Goal: Task Accomplishment & Management: Manage account settings

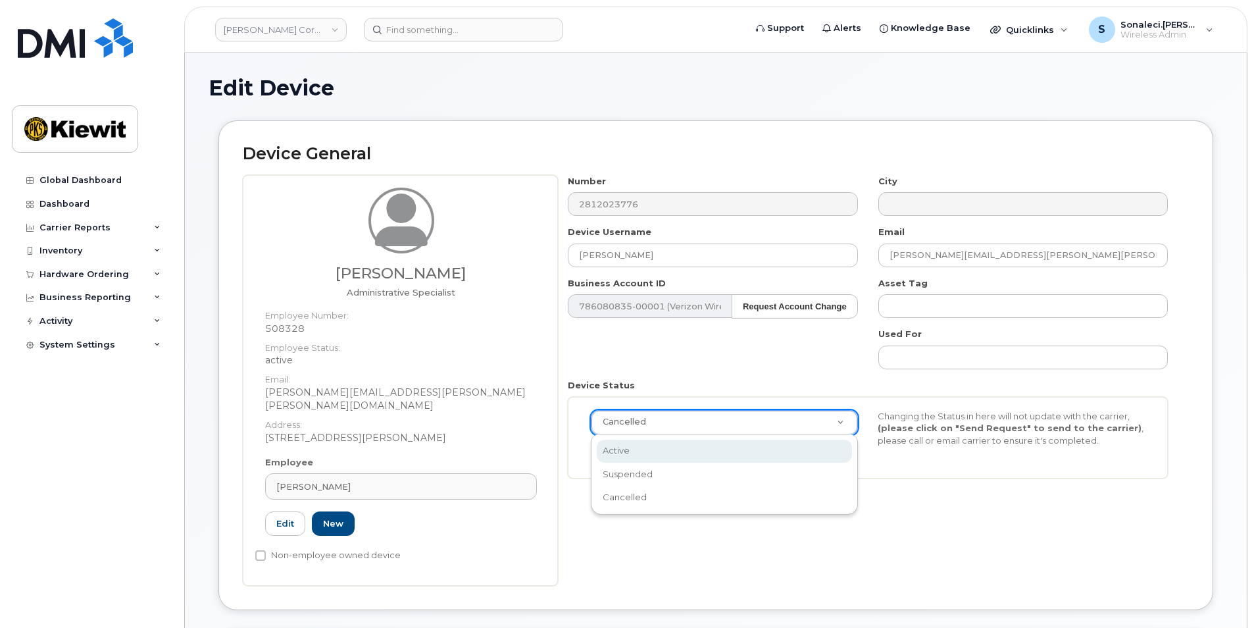
select select "active"
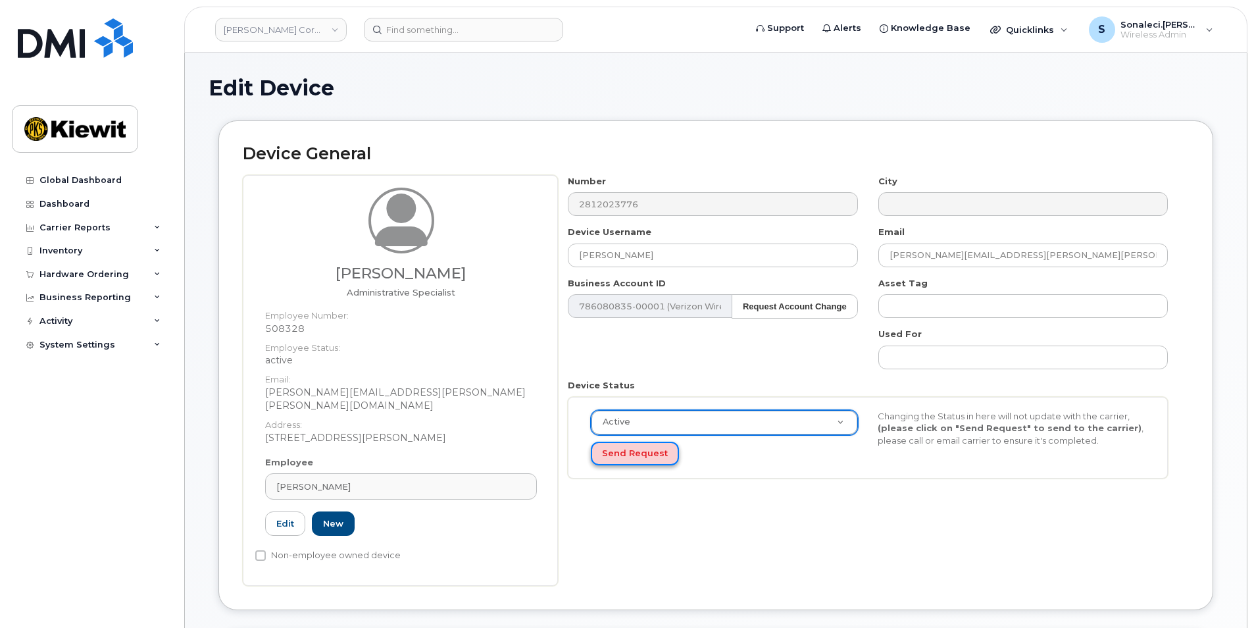
click at [637, 456] on button "Send Request" at bounding box center [635, 453] width 88 height 24
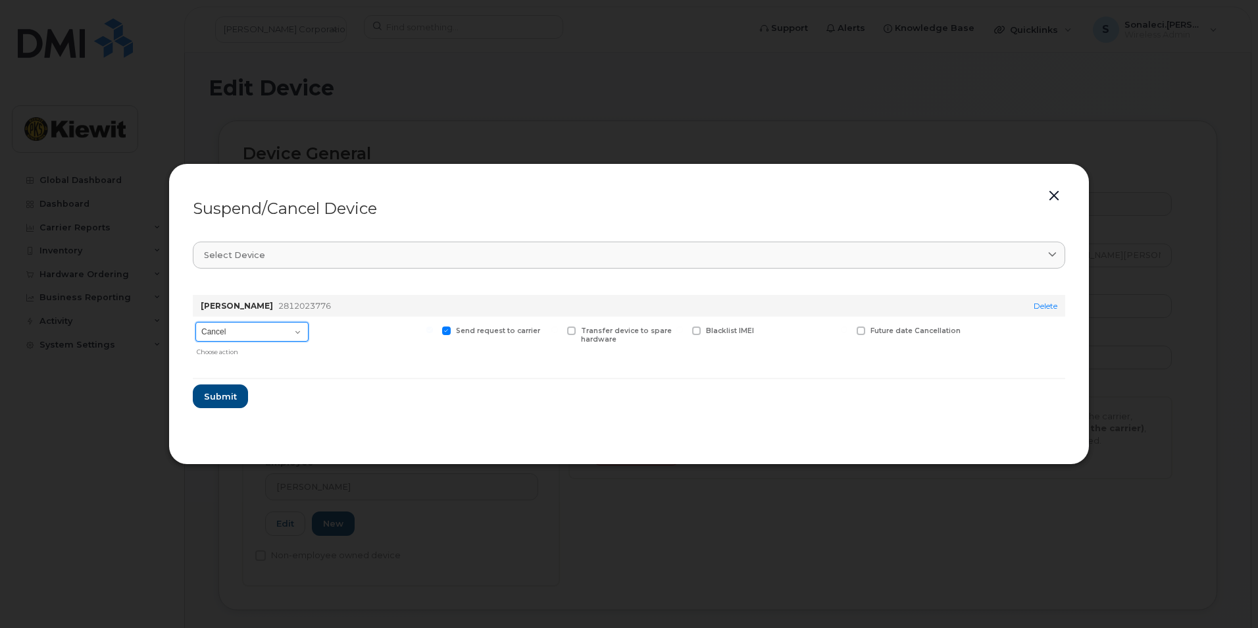
click at [233, 341] on select "Cancel Suspend - Reduced Rate Suspend - Full Rate Suspend - Lost Device/Stolen …" at bounding box center [251, 332] width 113 height 20
select select "[object Object]"
click at [195, 322] on select "Cancel Suspend - Reduced Rate Suspend - Full Rate Suspend - Lost Device/Stolen …" at bounding box center [251, 332] width 113 height 20
click at [220, 399] on span "Submit" at bounding box center [219, 396] width 33 height 12
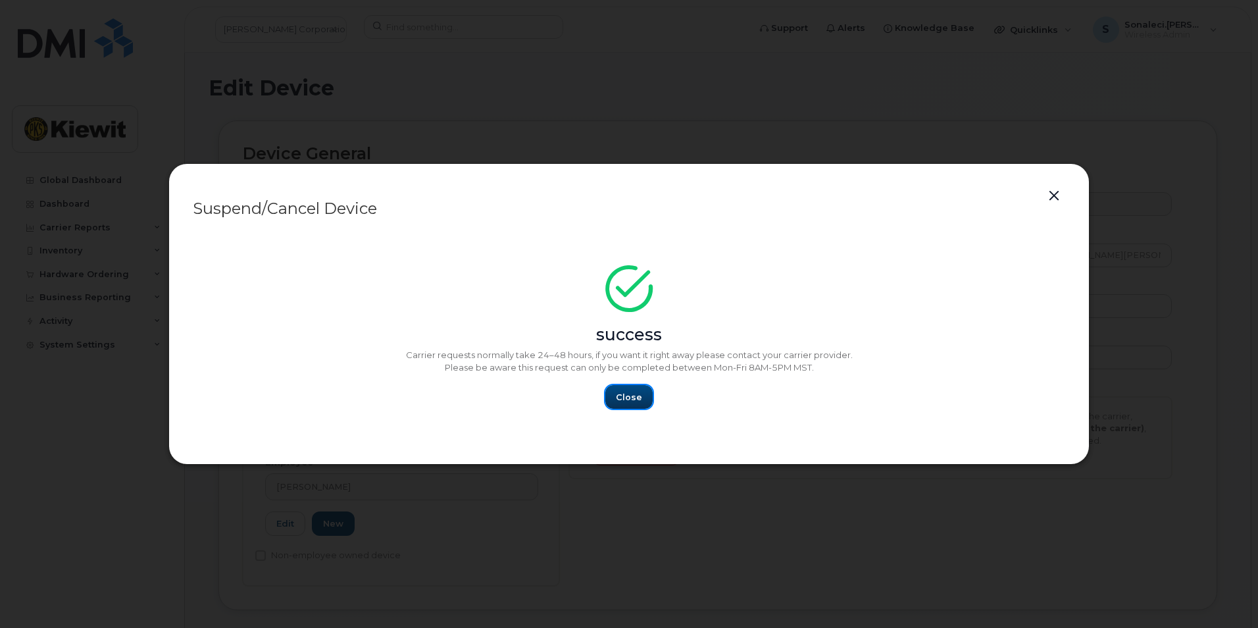
click at [613, 398] on button "Close" at bounding box center [628, 397] width 47 height 24
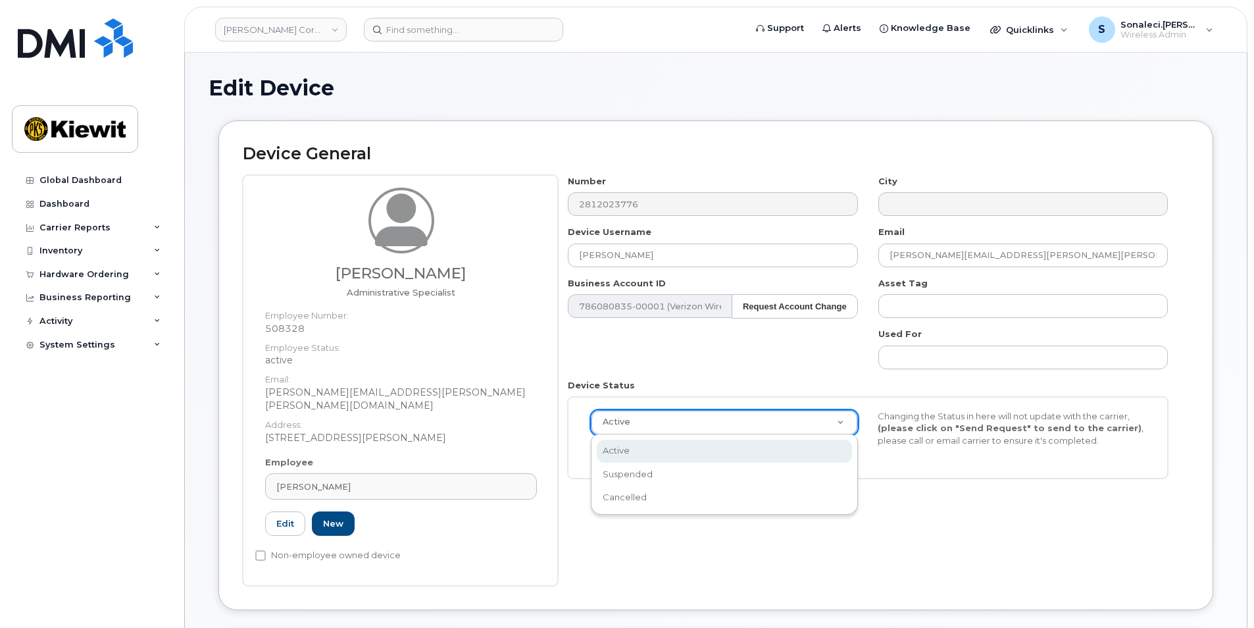
scroll to position [0, 4]
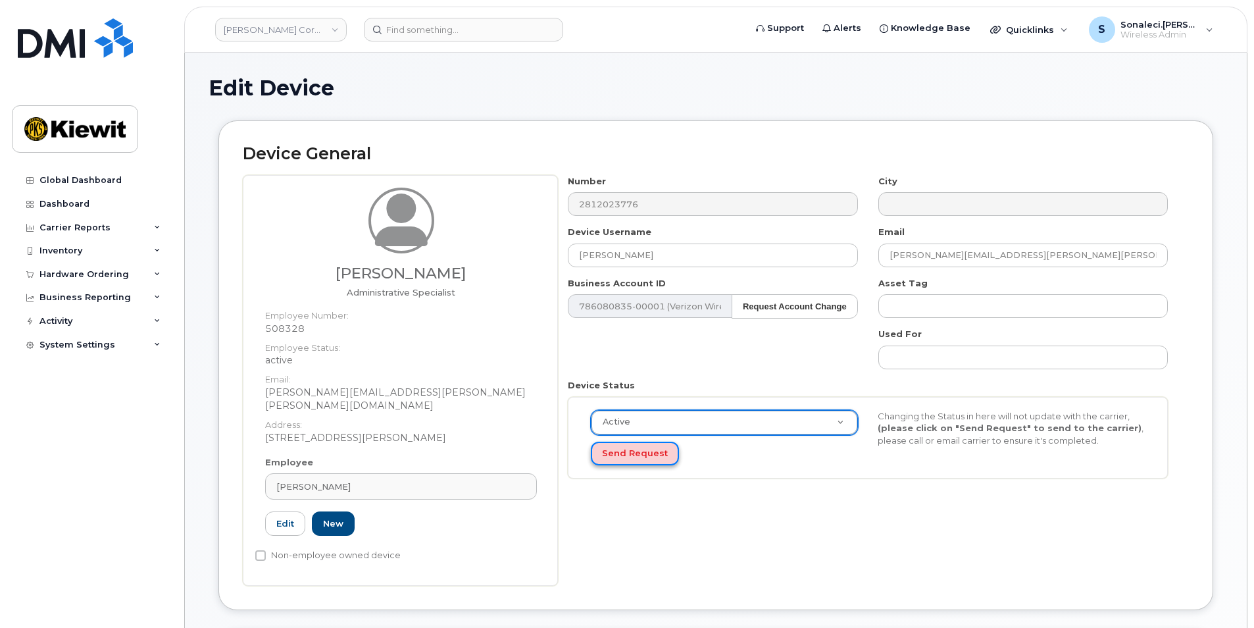
click at [644, 448] on button "Send Request" at bounding box center [635, 453] width 88 height 24
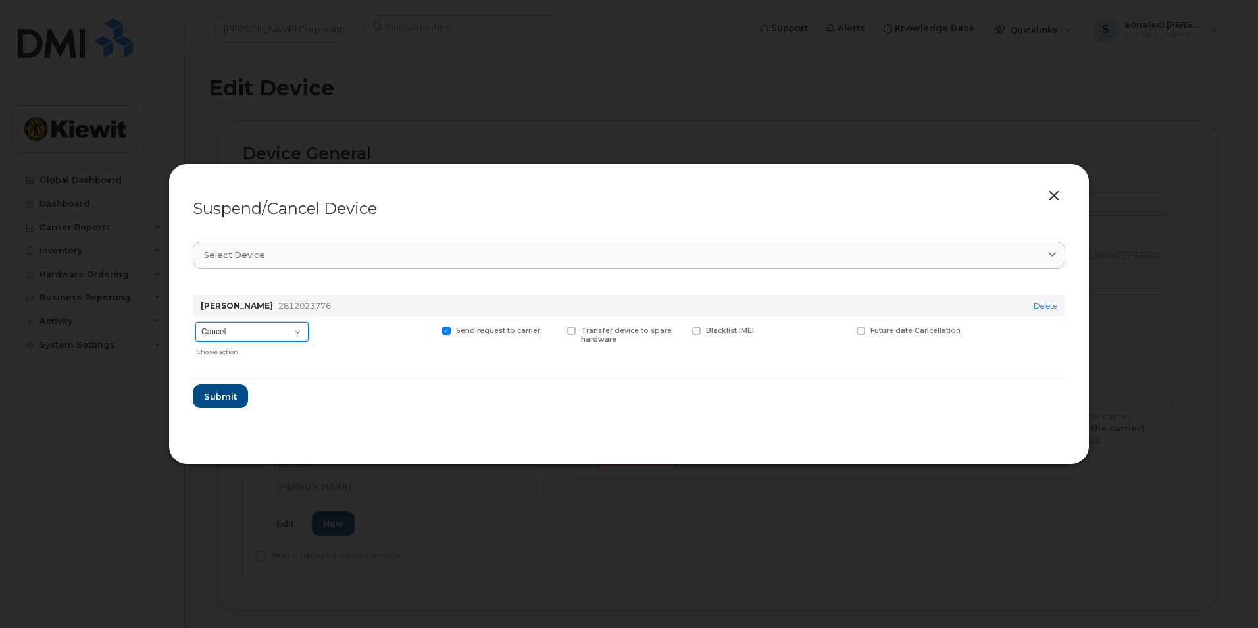
click at [231, 341] on select "Cancel Suspend - Reduced Rate Suspend - Full Rate Suspend - Lost Device/Stolen …" at bounding box center [251, 332] width 113 height 20
select select "[object Object]"
click at [195, 322] on select "Cancel Suspend - Reduced Rate Suspend - Full Rate Suspend - Lost Device/Stolen …" at bounding box center [251, 332] width 113 height 20
click at [222, 392] on span "Submit" at bounding box center [219, 396] width 33 height 12
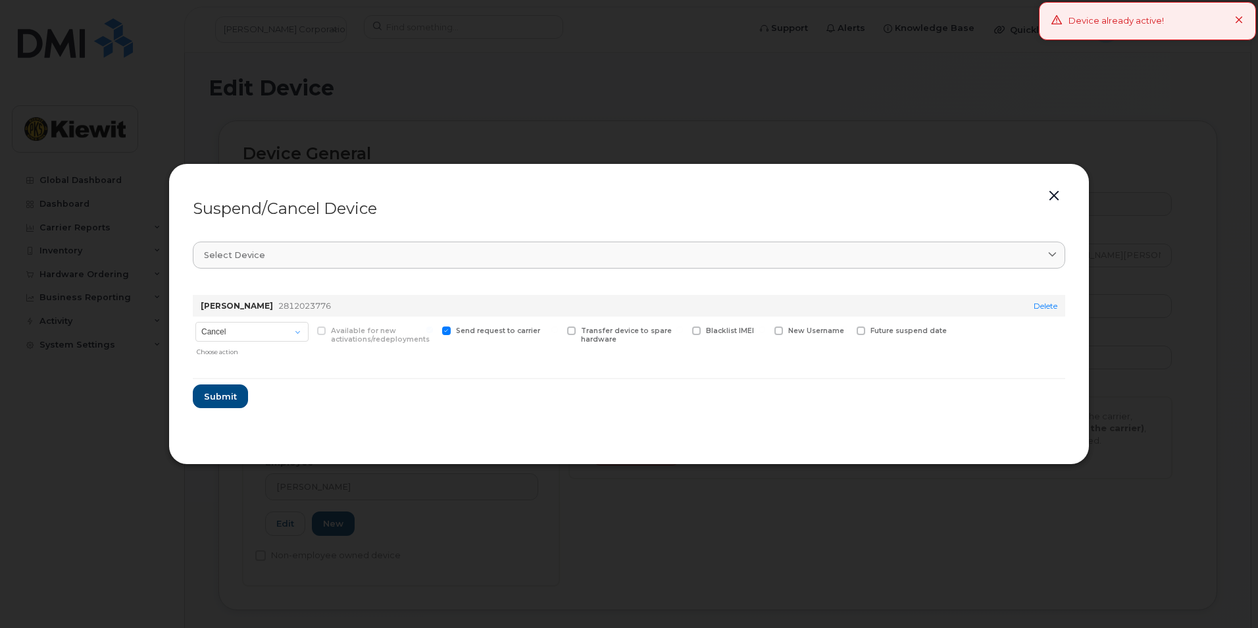
click at [1054, 199] on button "button" at bounding box center [1054, 196] width 20 height 18
